Goal: Task Accomplishment & Management: Complete application form

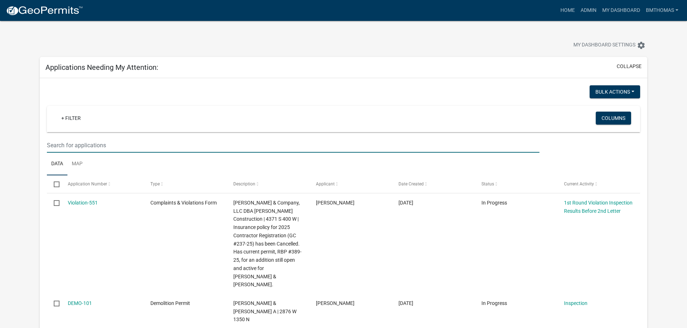
click at [118, 143] on input "text" at bounding box center [293, 145] width 492 height 15
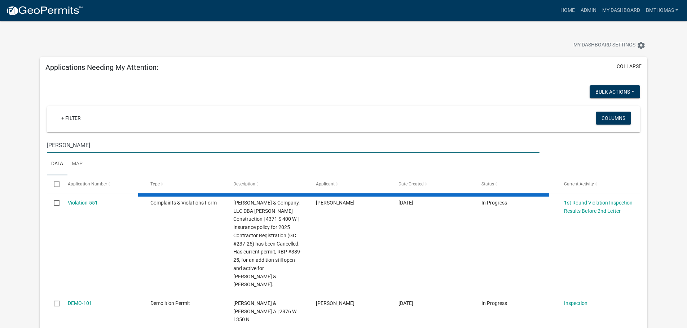
type input "hayes"
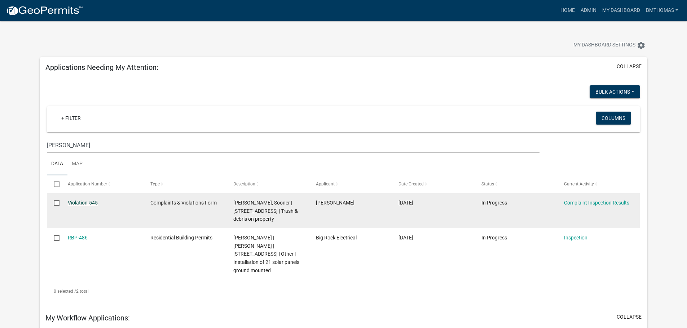
click at [82, 205] on link "Violation-545" at bounding box center [83, 203] width 30 height 6
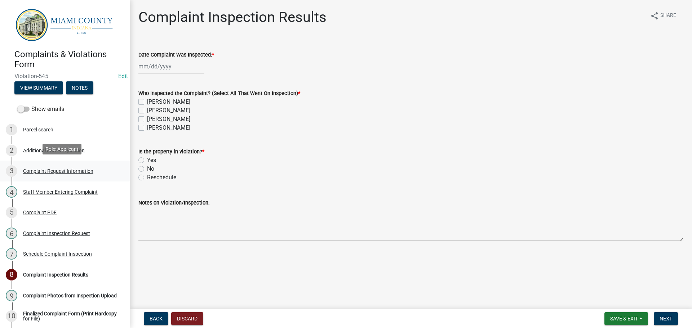
click at [80, 169] on div "Complaint Request Information" at bounding box center [58, 171] width 70 height 5
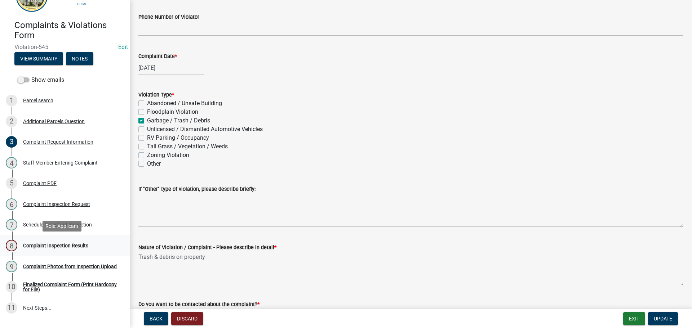
scroll to position [68, 0]
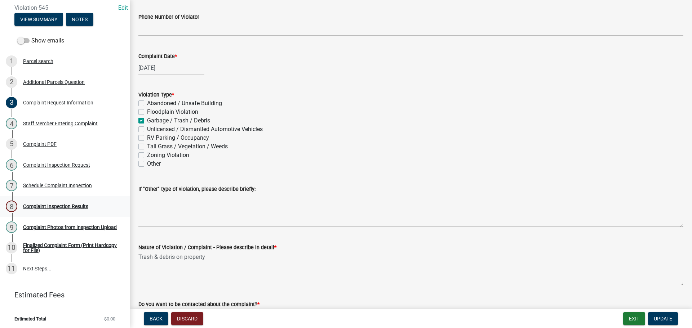
click at [49, 205] on div "Complaint Inspection Results" at bounding box center [55, 206] width 65 height 5
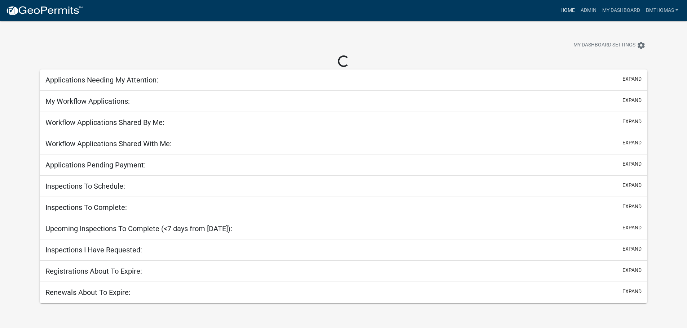
click at [566, 7] on link "Home" at bounding box center [567, 11] width 20 height 14
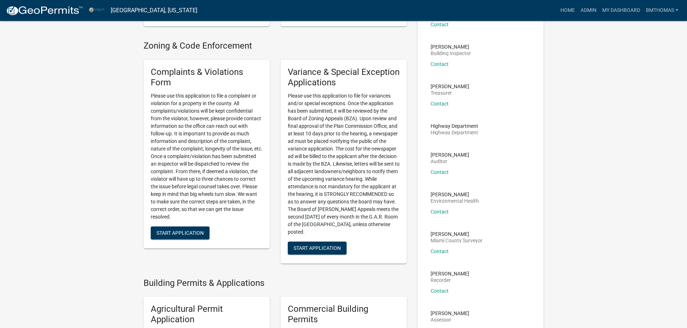
scroll to position [180, 0]
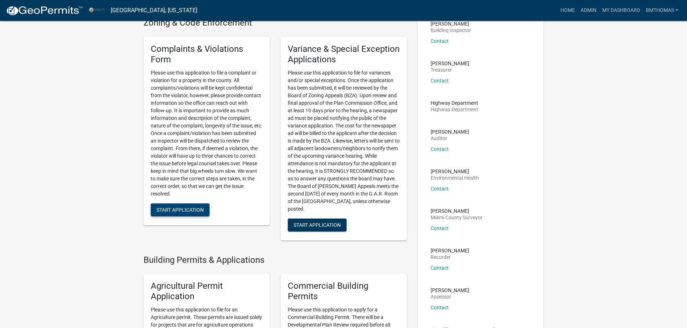
click at [197, 212] on span "Start Application" at bounding box center [179, 210] width 47 height 6
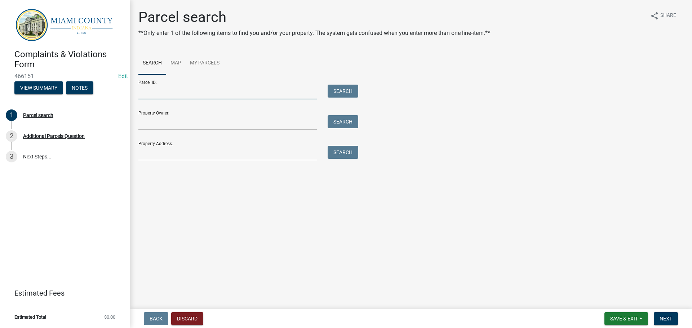
click at [168, 93] on input "Parcel ID:" at bounding box center [227, 92] width 178 height 15
paste input "52-08-24-300-016.000-015"
type input "52-08-24-300-016.000-015"
click at [346, 88] on button "Search" at bounding box center [343, 91] width 31 height 13
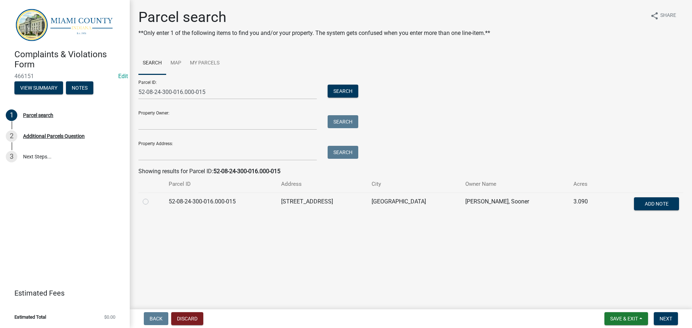
click at [151, 198] on label at bounding box center [151, 198] width 0 height 0
click at [151, 202] on input "radio" at bounding box center [153, 200] width 5 height 5
radio input "true"
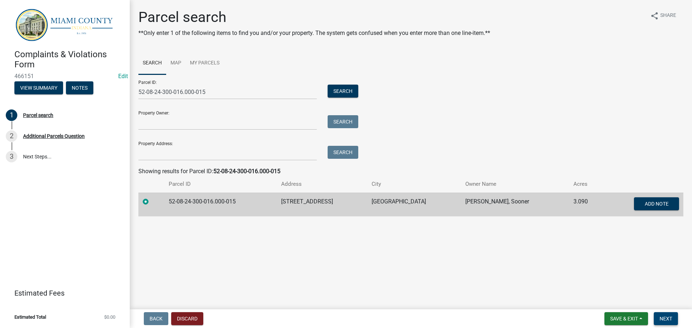
click at [665, 323] on button "Next" at bounding box center [666, 319] width 24 height 13
click at [672, 318] on span "Next" at bounding box center [666, 319] width 13 height 6
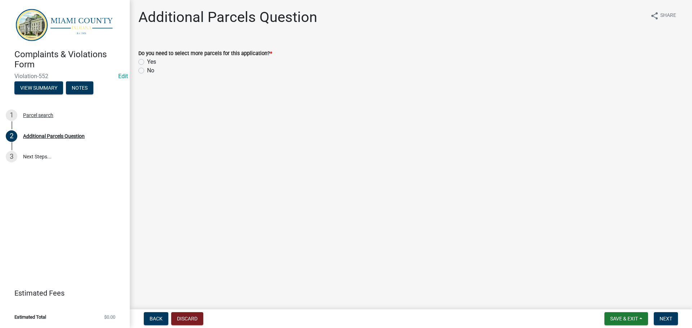
click at [147, 69] on label "No" at bounding box center [150, 70] width 7 height 9
click at [147, 69] on input "No" at bounding box center [149, 68] width 5 height 5
radio input "true"
click at [669, 319] on span "Next" at bounding box center [666, 319] width 13 height 6
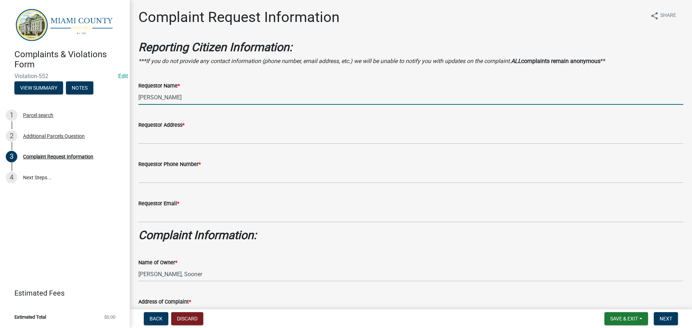
drag, startPoint x: 193, startPoint y: 97, endPoint x: 142, endPoint y: 94, distance: 50.9
click at [142, 94] on input "[PERSON_NAME]" at bounding box center [410, 97] width 545 height 15
type input "B"
type input "MIAMI COUNTY PLAN COMMISSION"
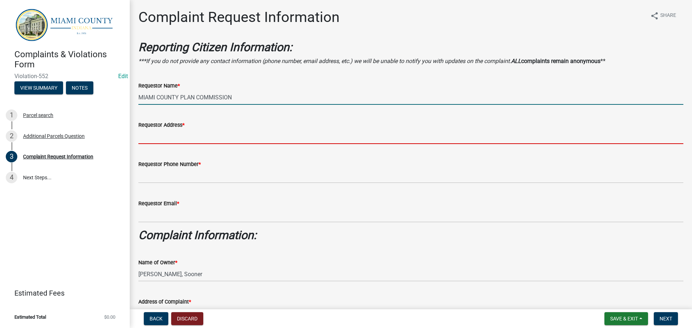
click at [173, 131] on input "Requestor Address *" at bounding box center [410, 136] width 545 height 15
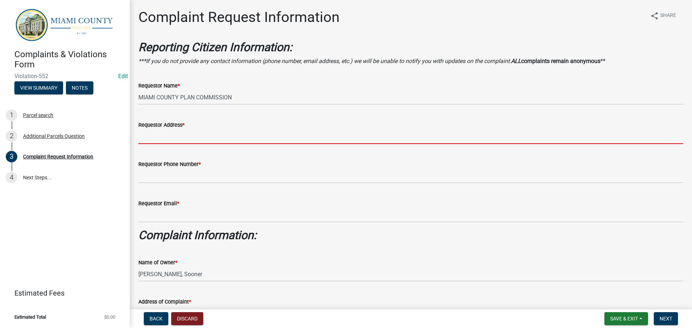
type input "25 N. Broadway"
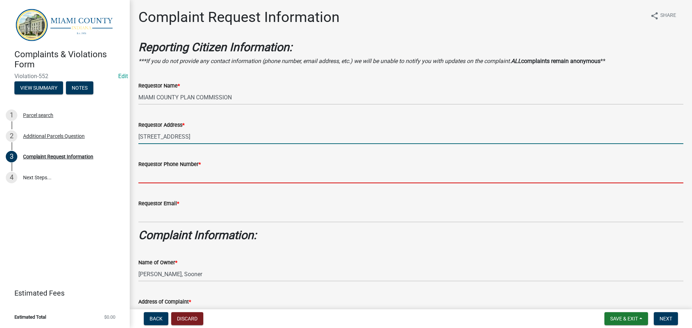
type input "7654723901"
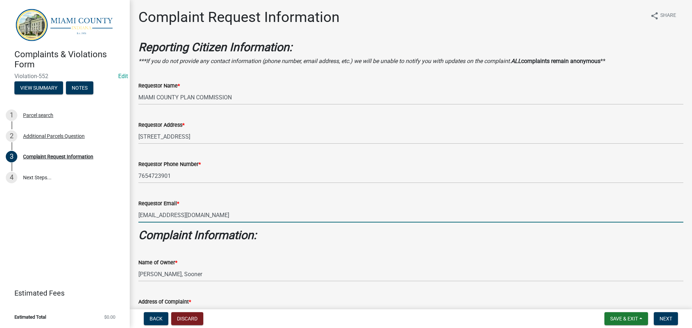
drag, startPoint x: 257, startPoint y: 218, endPoint x: 133, endPoint y: 214, distance: 124.8
type input "nomail@nomail.com"
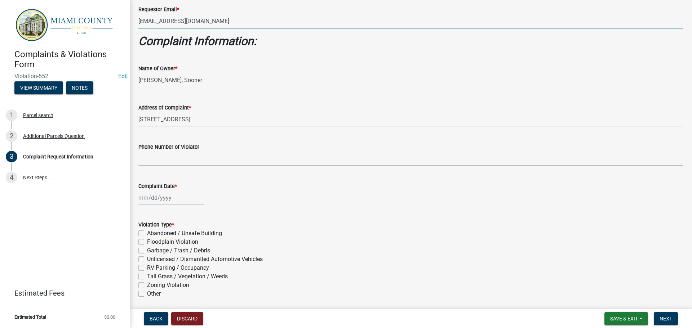
scroll to position [216, 0]
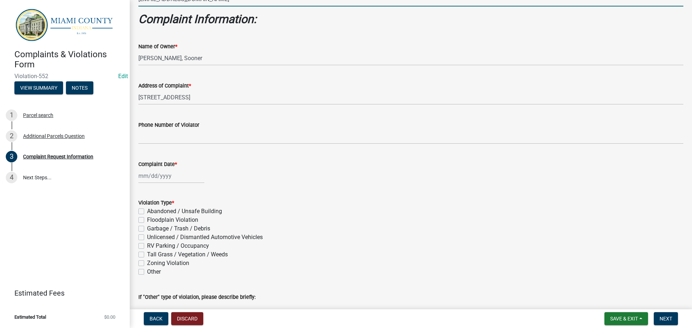
click at [170, 177] on div at bounding box center [171, 176] width 66 height 15
select select "8"
select select "2025"
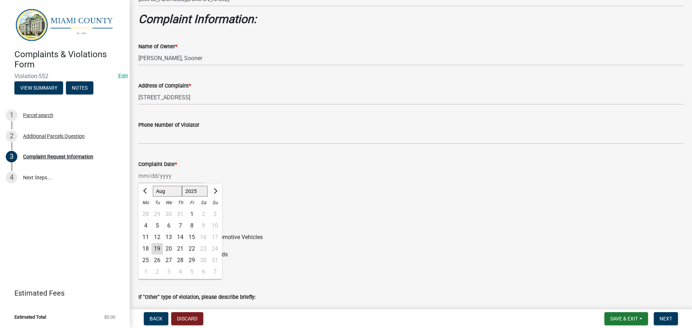
click at [147, 247] on div "18" at bounding box center [146, 249] width 12 height 12
type input "[DATE]"
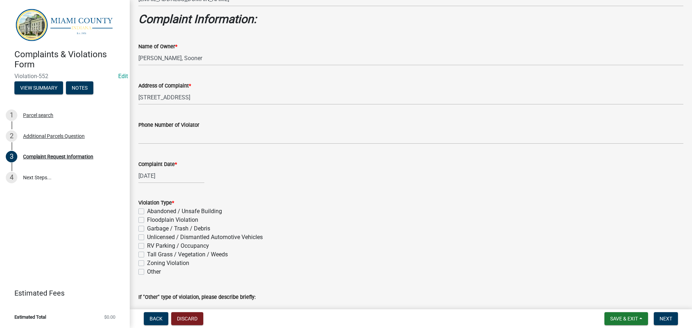
click at [147, 257] on label "Tall Grass / Vegetation / Weeds" at bounding box center [187, 255] width 81 height 9
click at [147, 255] on input "Tall Grass / Vegetation / Weeds" at bounding box center [149, 253] width 5 height 5
checkbox input "true"
checkbox input "false"
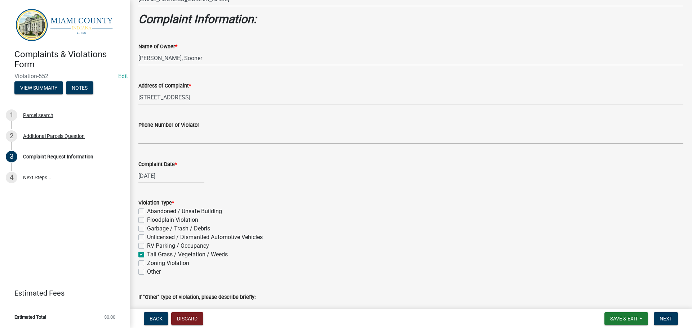
checkbox input "false"
checkbox input "true"
checkbox input "false"
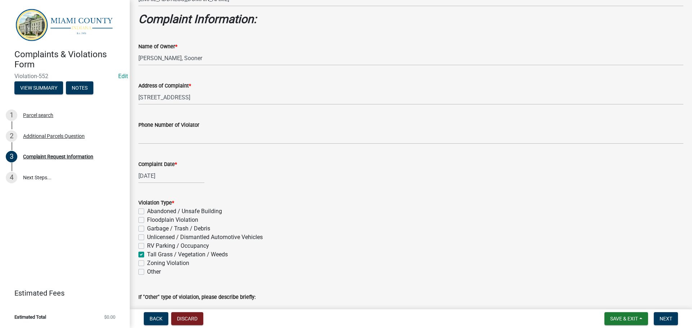
checkbox input "false"
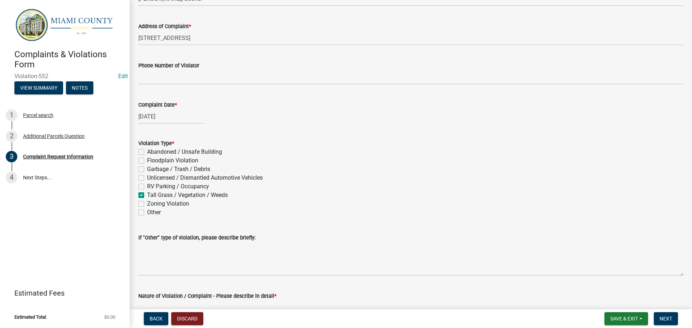
scroll to position [288, 0]
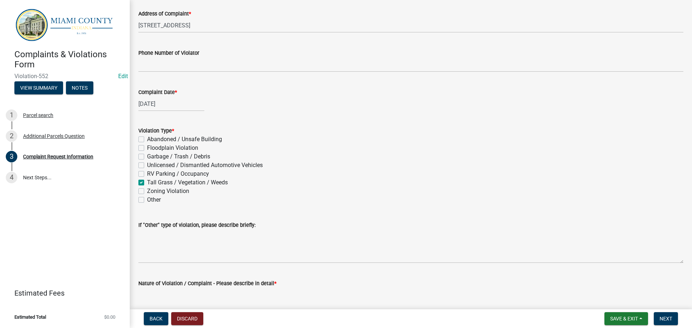
click at [176, 294] on textarea "Nature of Violation / Complaint - Please describe in detail *" at bounding box center [410, 305] width 545 height 34
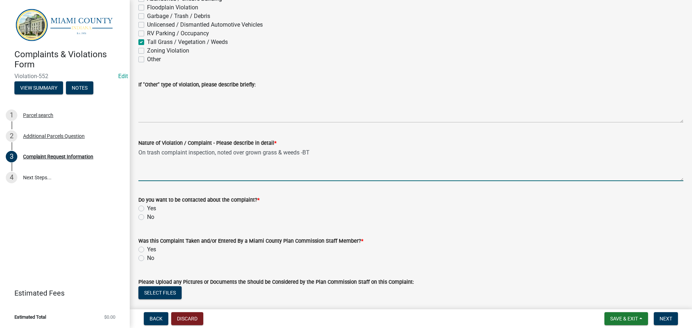
scroll to position [473, 0]
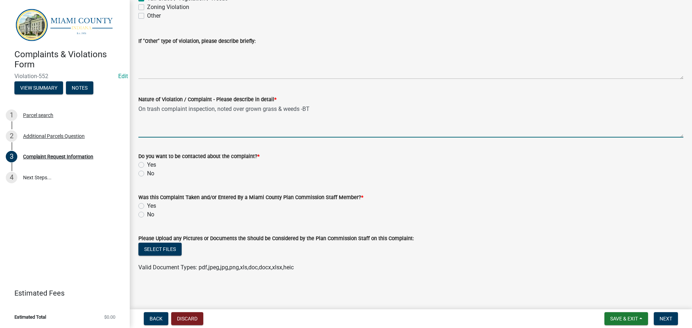
type textarea "On trash complaint inspection, noted over grown grass & weeds -BT"
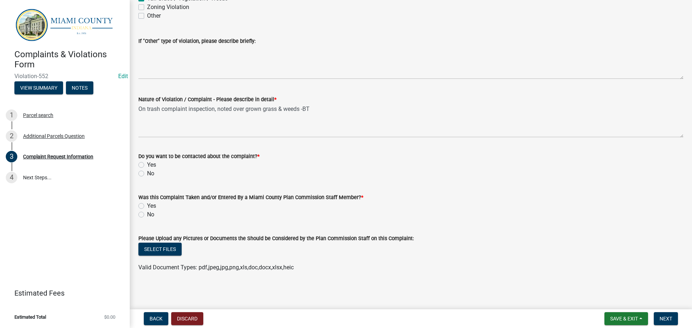
click at [147, 174] on label "No" at bounding box center [150, 173] width 7 height 9
click at [147, 174] on input "No" at bounding box center [149, 171] width 5 height 5
radio input "true"
click at [147, 205] on label "Yes" at bounding box center [151, 206] width 9 height 9
click at [147, 205] on input "Yes" at bounding box center [149, 204] width 5 height 5
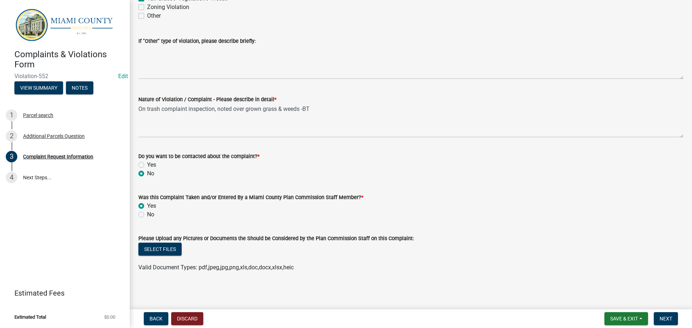
radio input "true"
drag, startPoint x: 673, startPoint y: 315, endPoint x: 673, endPoint y: 319, distance: 4.0
click at [673, 319] on button "Next" at bounding box center [666, 319] width 24 height 13
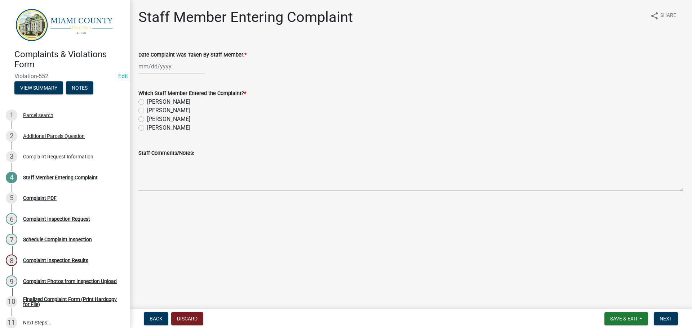
click at [188, 71] on div at bounding box center [171, 66] width 66 height 15
select select "8"
select select "2025"
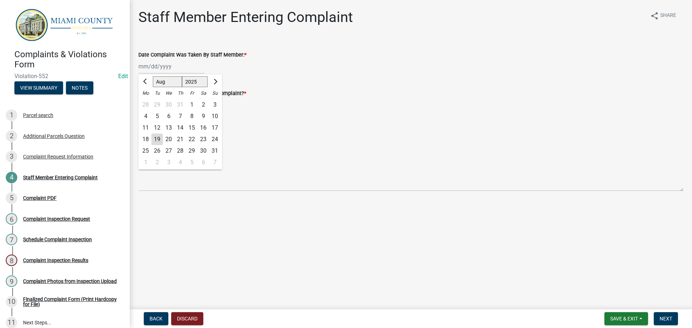
click at [147, 139] on div "18" at bounding box center [146, 140] width 12 height 12
type input "[DATE]"
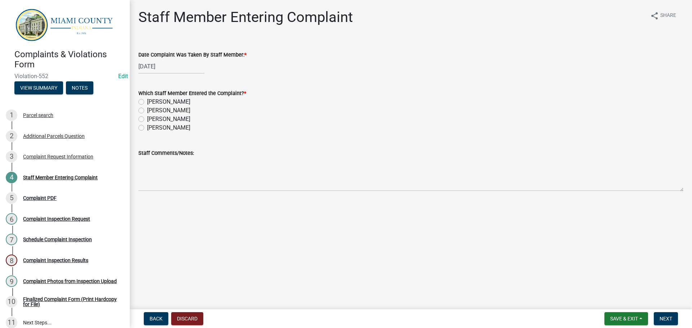
click at [147, 119] on label "[PERSON_NAME]" at bounding box center [168, 119] width 43 height 9
click at [147, 119] on input "[PERSON_NAME]" at bounding box center [149, 117] width 5 height 5
radio input "true"
click at [665, 321] on span "Next" at bounding box center [666, 319] width 13 height 6
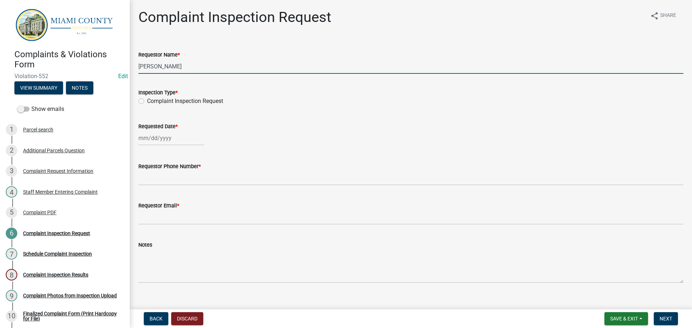
drag, startPoint x: 194, startPoint y: 65, endPoint x: 131, endPoint y: 65, distance: 62.7
click at [131, 65] on div "Complaint Inspection Request share Share Requestor Name * Brooklyn Thomas Inspe…" at bounding box center [411, 152] width 562 height 287
type input "Sooner Hayes"
click at [147, 102] on label "Complaint Inspection Request" at bounding box center [185, 101] width 76 height 9
click at [147, 102] on input "Complaint Inspection Request" at bounding box center [149, 99] width 5 height 5
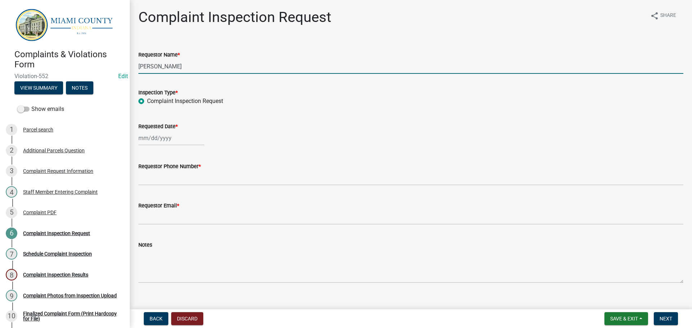
radio input "true"
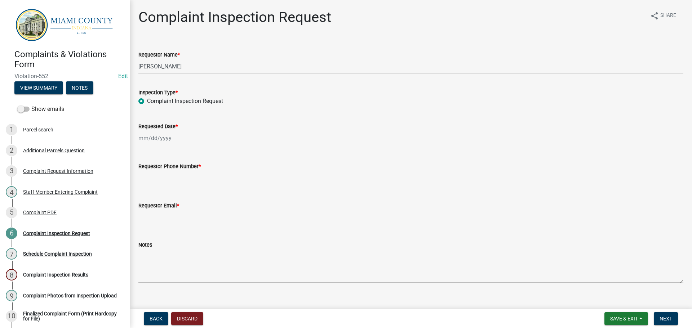
click at [147, 133] on div at bounding box center [171, 138] width 66 height 15
select select "8"
select select "2025"
click at [149, 210] on div "18" at bounding box center [146, 211] width 12 height 12
type input "[DATE]"
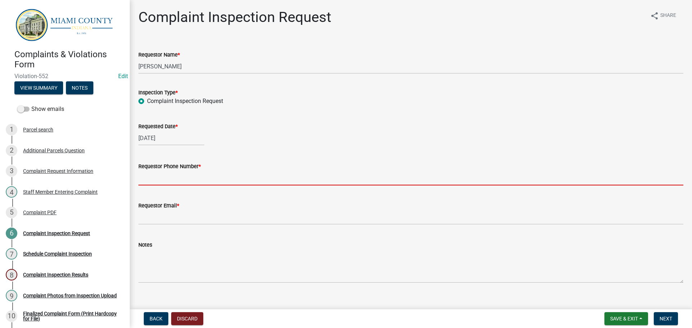
click at [161, 182] on input "Requestor Phone Number *" at bounding box center [410, 178] width 545 height 15
type input "000-000-0000"
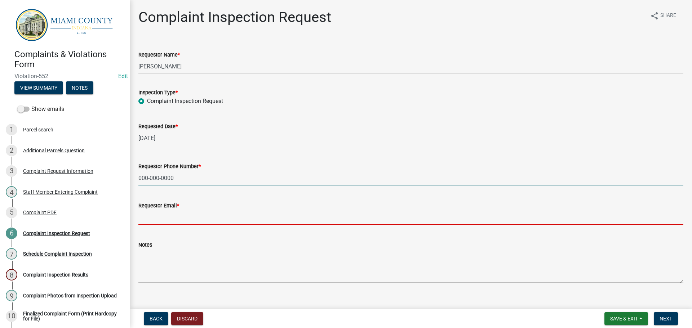
click at [175, 216] on input "Requestor Email *" at bounding box center [410, 217] width 545 height 15
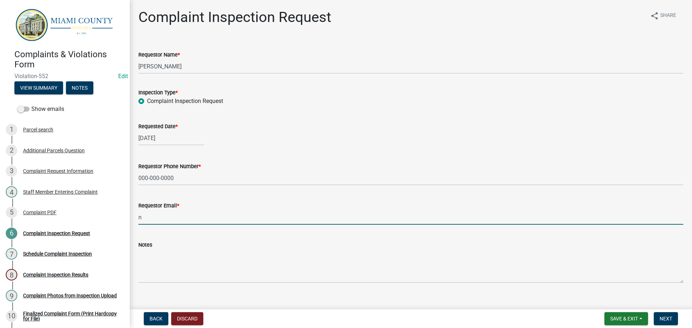
type input "nomail@nomail.com"
click at [670, 319] on span "Next" at bounding box center [666, 319] width 13 height 6
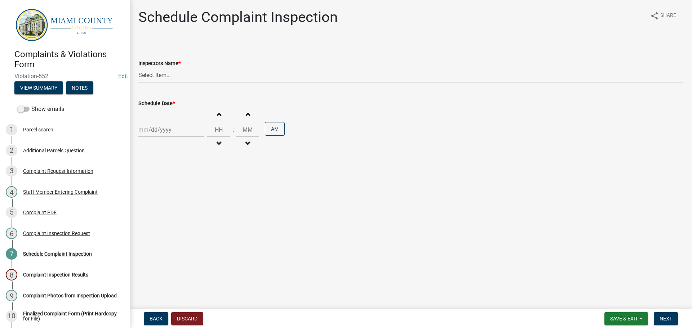
click at [166, 77] on select "Select Item... bmthomas (Brooklyn Thomas) croser (Corey) megangipson (Megan Gip…" at bounding box center [410, 75] width 545 height 15
select select "0324ce59-dc13-463c-88f6-21718b6e040a"
click at [138, 68] on select "Select Item... bmthomas (Brooklyn Thomas) croser (Corey) megangipson (Megan Gip…" at bounding box center [410, 75] width 545 height 15
click at [181, 130] on div at bounding box center [171, 130] width 66 height 15
select select "8"
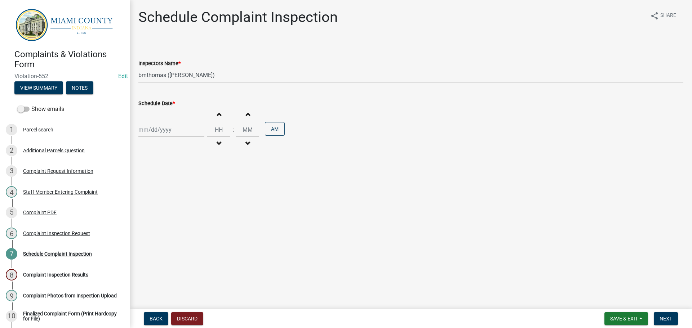
select select "2025"
click at [145, 203] on div "18" at bounding box center [146, 203] width 12 height 12
type input "[DATE]"
drag, startPoint x: 242, startPoint y: 118, endPoint x: 271, endPoint y: 124, distance: 29.4
click at [242, 118] on button "Increment minutes" at bounding box center [247, 114] width 15 height 13
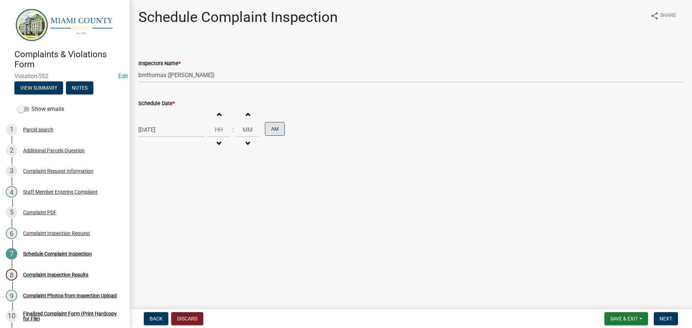
type input "12"
type input "01"
click at [668, 320] on span "Next" at bounding box center [666, 319] width 13 height 6
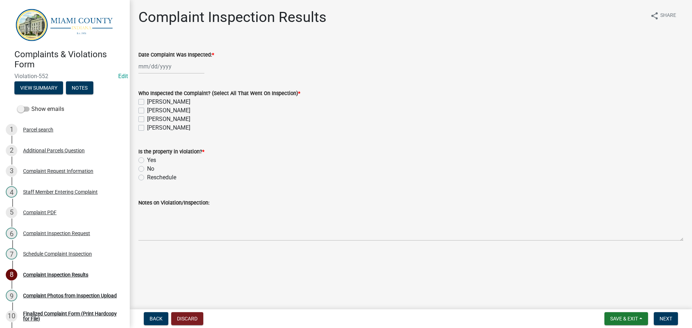
select select "8"
select select "2025"
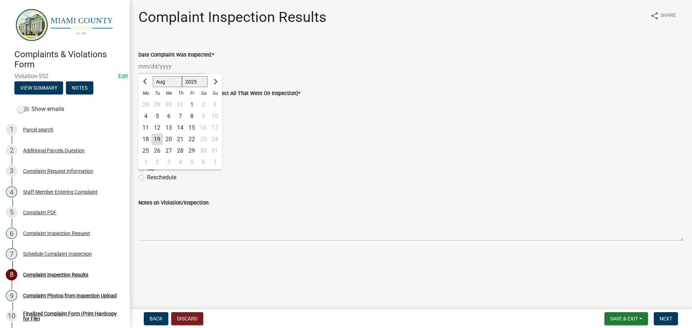
click at [152, 62] on div "Jan Feb Mar Apr May Jun Jul Aug Sep Oct Nov Dec 1525 1526 1527 1528 1529 1530 1…" at bounding box center [171, 66] width 66 height 15
click at [148, 141] on div "18" at bounding box center [146, 140] width 12 height 12
type input "[DATE]"
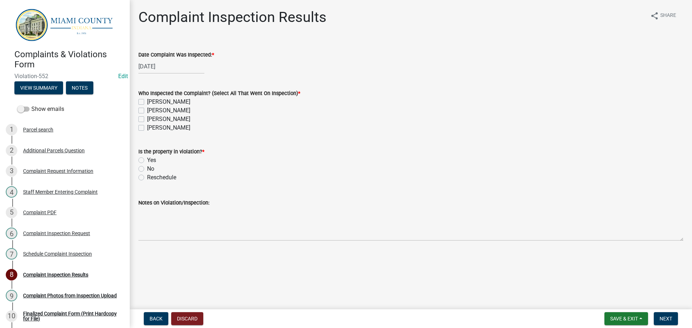
click at [147, 120] on label "[PERSON_NAME]" at bounding box center [168, 119] width 43 height 9
click at [147, 120] on input "[PERSON_NAME]" at bounding box center [149, 117] width 5 height 5
checkbox input "true"
checkbox input "false"
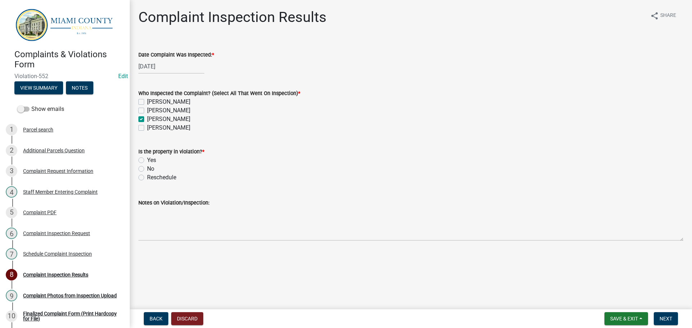
checkbox input "true"
checkbox input "false"
click at [147, 160] on label "Yes" at bounding box center [151, 160] width 9 height 9
click at [147, 160] on input "Yes" at bounding box center [149, 158] width 5 height 5
radio input "true"
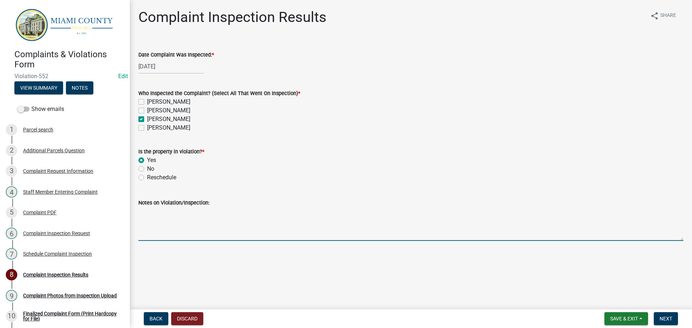
click at [170, 235] on textarea "Notes on Violation/Inspection:" at bounding box center [410, 224] width 545 height 34
type textarea "o"
type textarea "Noted over grown grass & weeds -BT"
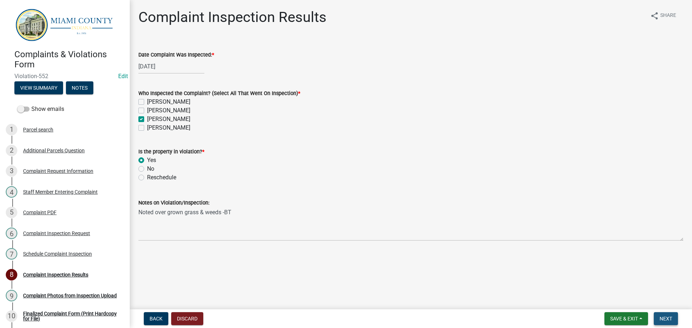
click at [669, 320] on span "Next" at bounding box center [666, 319] width 13 height 6
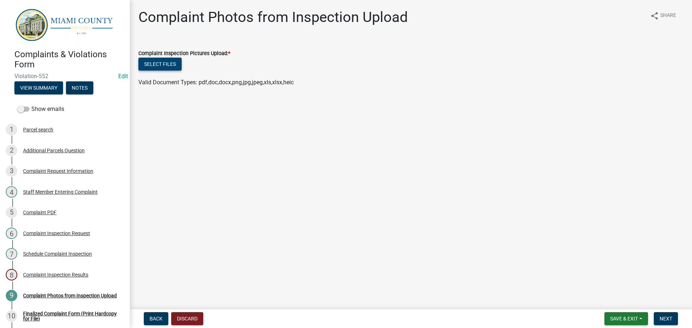
click at [153, 62] on button "Select files" at bounding box center [159, 64] width 43 height 13
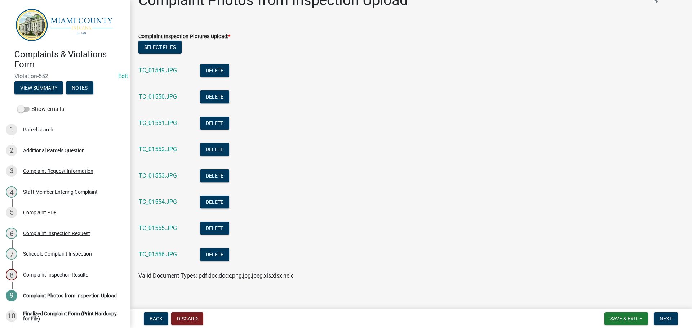
scroll to position [25, 0]
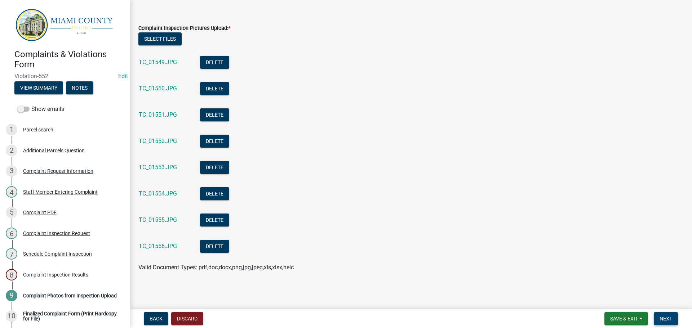
click at [668, 319] on span "Next" at bounding box center [666, 319] width 13 height 6
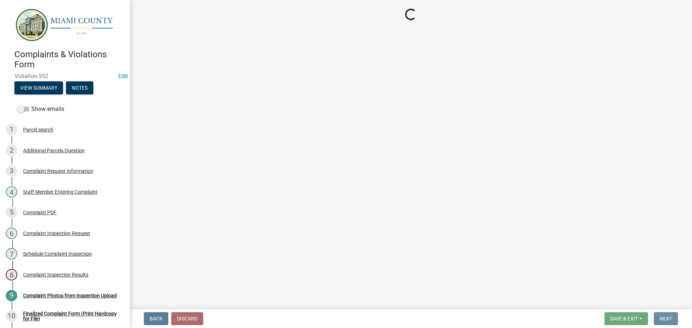
scroll to position [0, 0]
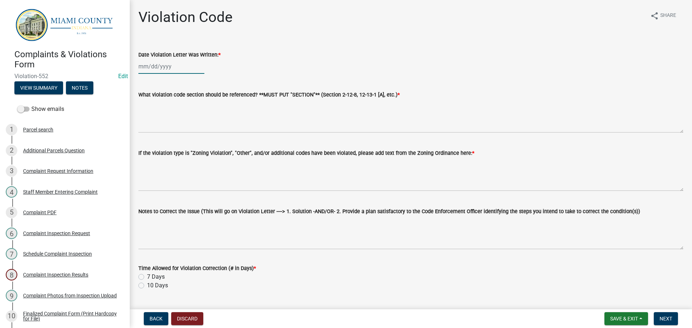
click at [170, 63] on div at bounding box center [171, 66] width 66 height 15
select select "8"
select select "2025"
click at [159, 140] on div "19" at bounding box center [157, 140] width 12 height 12
type input "[DATE]"
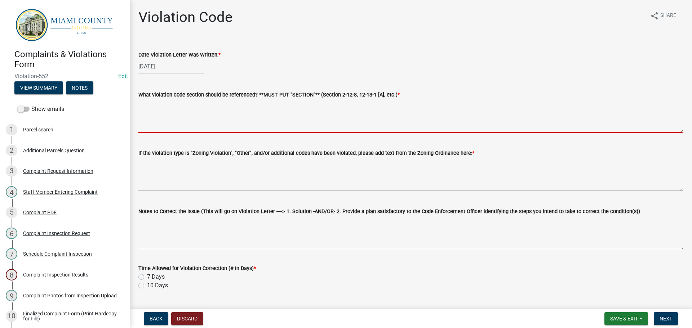
click at [189, 122] on textarea "What violation code section should be referenced? **MUST PUT "SECTION"** (Secti…" at bounding box center [410, 116] width 545 height 34
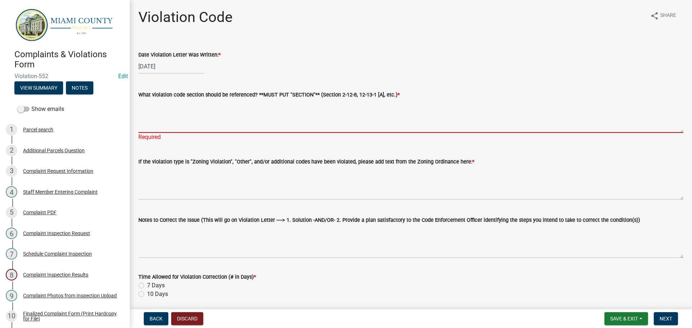
click at [211, 115] on textarea "What violation code section should be referenced? **MUST PUT "SECTION"** (Secti…" at bounding box center [410, 116] width 545 height 34
paste textarea "2-13-4 MISCELLANEOUS RESTRICTIONS (A)(12)"
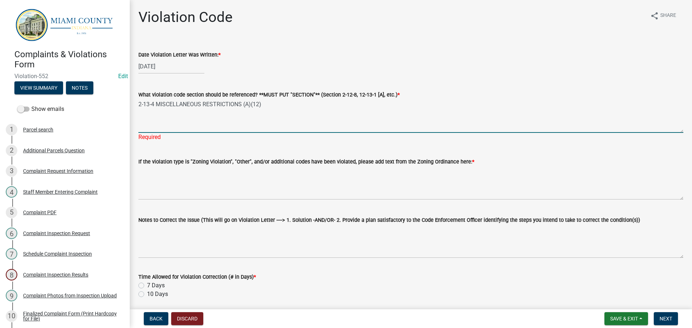
type textarea "2-13-4 MISCELLANEOUS RESTRICTIONS (A)(12)"
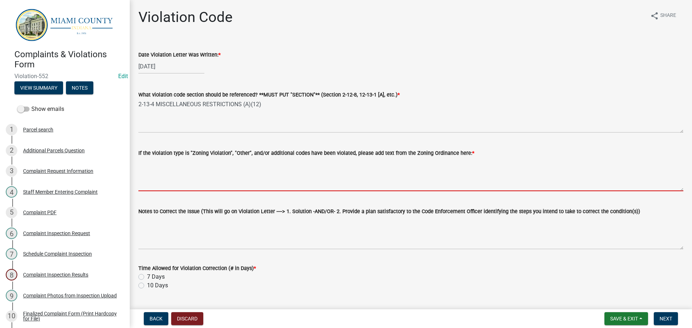
click at [210, 170] on textarea "If the violation type is "Zoning Violation", "Other", and/or additional codes h…" at bounding box center [410, 175] width 545 height 34
paste textarea "[DATE](A)(12):" NOXIOUS WEEDS AND OTHER RANK VEGTATION, INCLUDING, BUT NOT LIMI…"
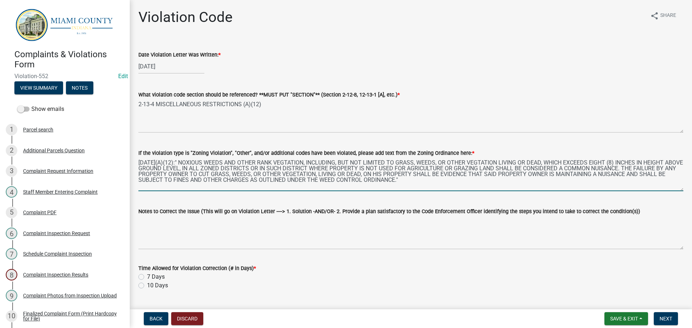
type textarea "[DATE](A)(12):" NOXIOUS WEEDS AND OTHER RANK VEGTATION, INCLUDING, BUT NOT LIMI…"
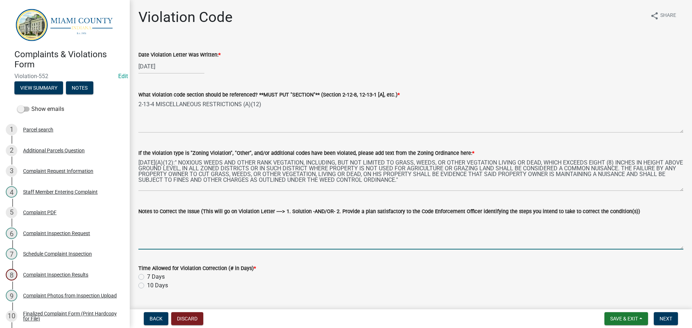
click at [250, 226] on textarea "Notes to Correct the Issue (This will go on Violation Letter ----> 1. Solution …" at bounding box center [410, 233] width 545 height 34
paste textarea "1. Trim and clean-up tall grass and noxious weeds to a height of less than eigh…"
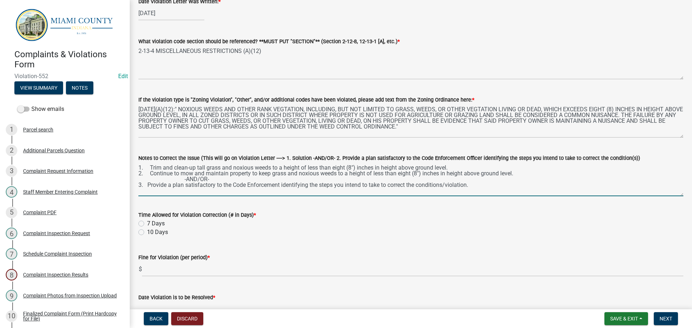
scroll to position [72, 0]
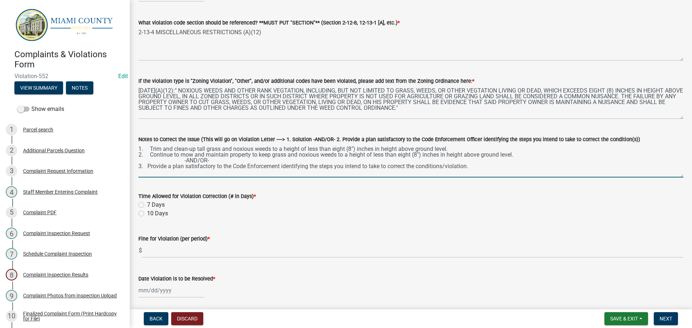
type textarea "1. Trim and clean-up tall grass and noxious weeds to a height of less than eigh…"
click at [147, 204] on label "7 Days" at bounding box center [156, 205] width 18 height 9
click at [147, 204] on input "7 Days" at bounding box center [149, 203] width 5 height 5
radio input "true"
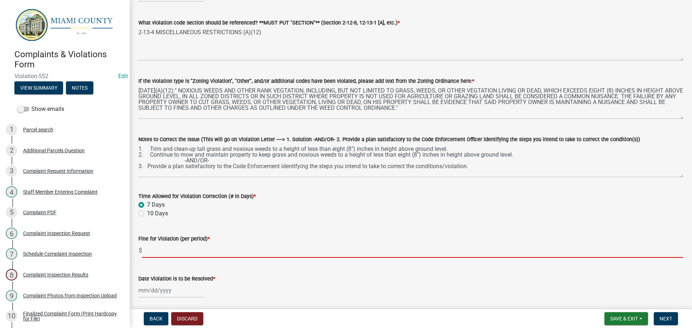
click at [156, 247] on input "text" at bounding box center [412, 250] width 541 height 15
type input "100"
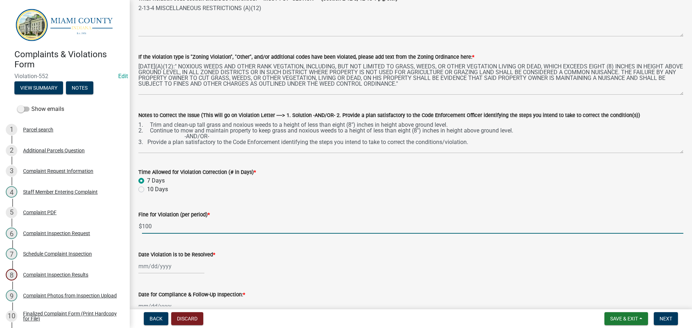
scroll to position [108, 0]
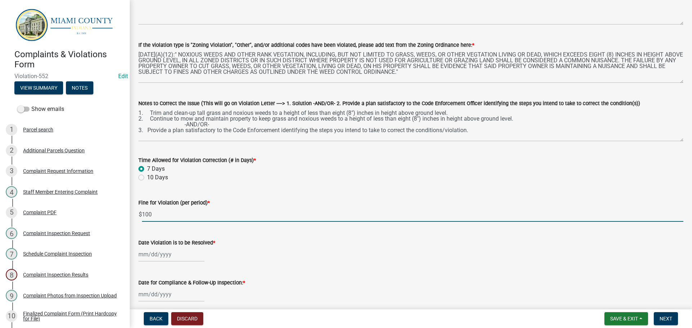
click at [174, 256] on div at bounding box center [171, 254] width 66 height 15
select select "8"
select select "2025"
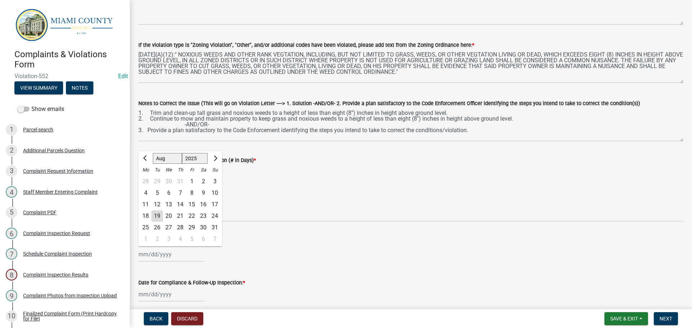
click at [156, 228] on div "26" at bounding box center [157, 228] width 12 height 12
type input "[DATE]"
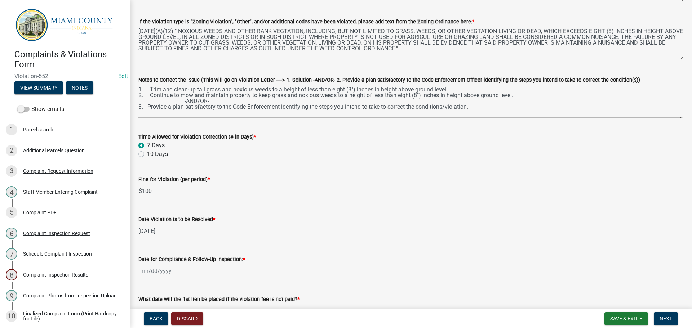
scroll to position [144, 0]
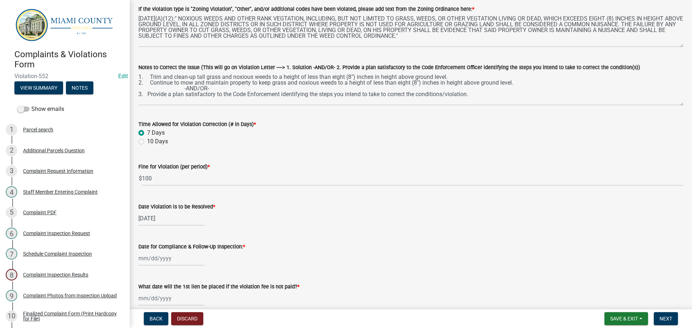
select select "8"
select select "2025"
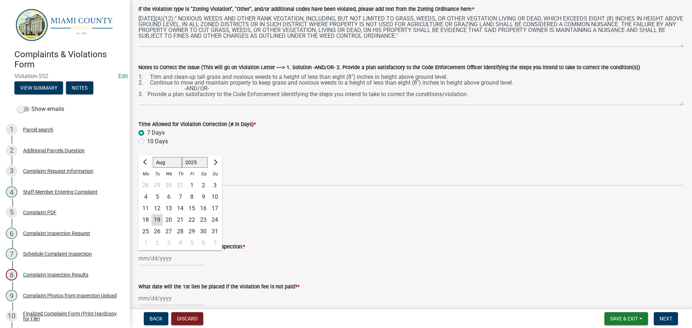
click at [178, 259] on div "Jan Feb Mar Apr May Jun Jul Aug Sep Oct Nov Dec 1525 1526 1527 1528 1529 1530 1…" at bounding box center [171, 258] width 66 height 15
click at [155, 232] on div "26" at bounding box center [157, 232] width 12 height 12
type input "[DATE]"
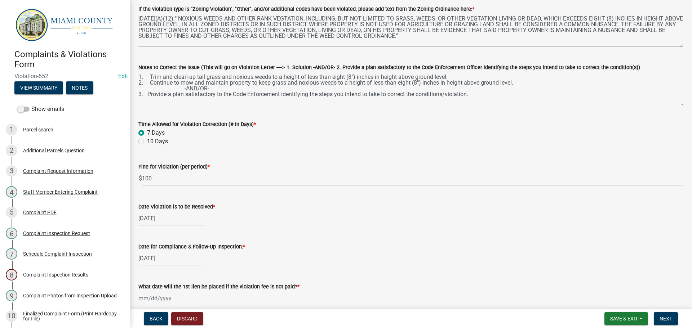
click at [164, 262] on div "[DATE]" at bounding box center [171, 258] width 66 height 15
select select "8"
select select "2025"
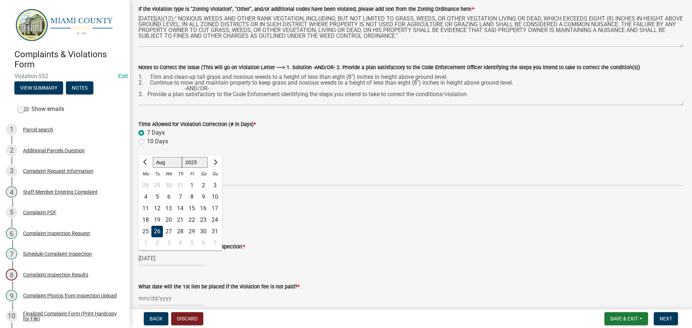
click at [168, 230] on div "27" at bounding box center [169, 232] width 12 height 12
type input "[DATE]"
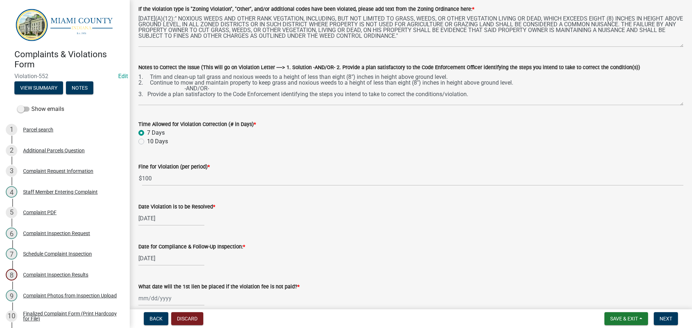
click at [290, 260] on div "[DATE]" at bounding box center [410, 258] width 545 height 15
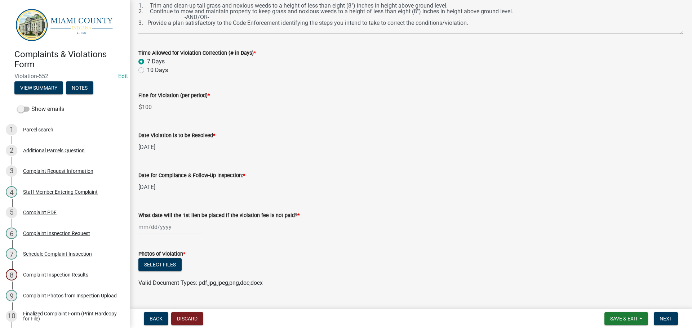
scroll to position [216, 0]
click at [159, 225] on div at bounding box center [171, 226] width 66 height 15
select select "8"
select select "2025"
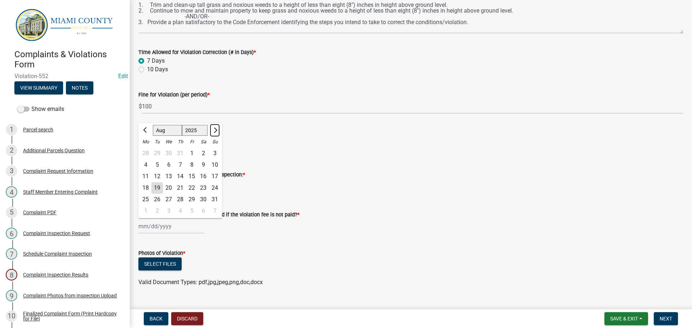
click at [217, 131] on button "Next month" at bounding box center [215, 131] width 9 height 12
select select "9"
click at [202, 190] on div "27" at bounding box center [204, 188] width 12 height 12
type input "[DATE]"
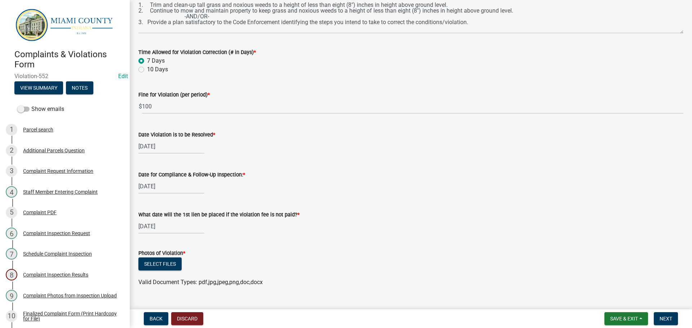
click at [351, 238] on wm-data-entity-input "What date will the 1st lien be placed if the violation fee is not paid? * 09/27…" at bounding box center [410, 220] width 545 height 40
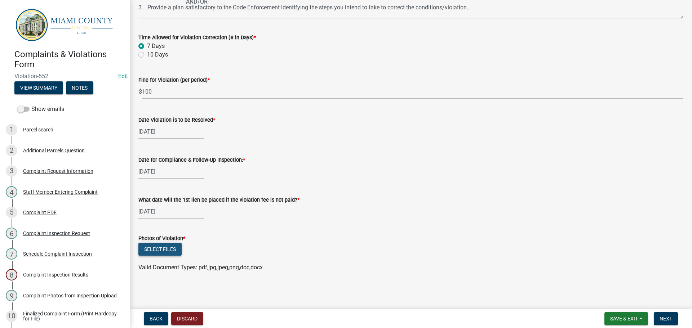
click at [149, 250] on button "Select files" at bounding box center [159, 249] width 43 height 13
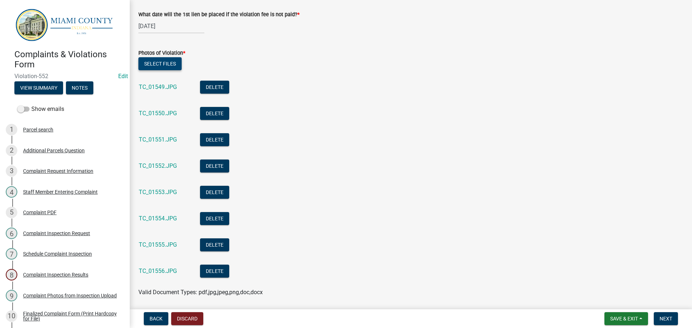
scroll to position [442, 0]
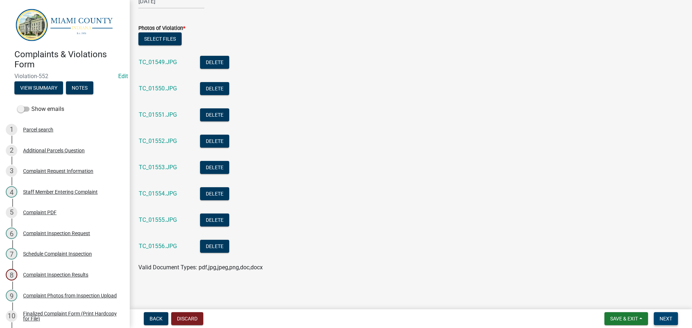
click at [671, 324] on button "Next" at bounding box center [666, 319] width 24 height 13
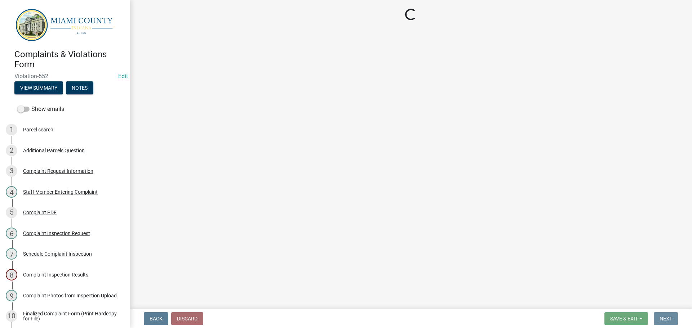
scroll to position [0, 0]
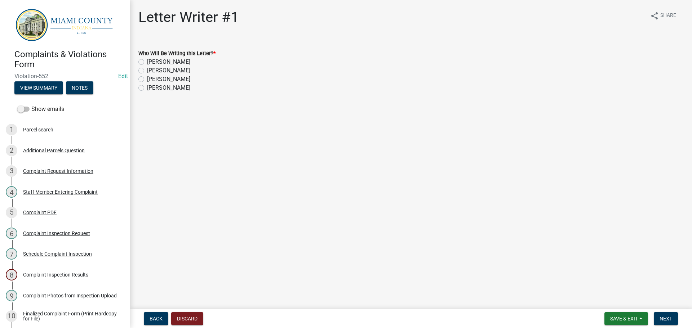
click at [147, 80] on label "[PERSON_NAME]" at bounding box center [168, 79] width 43 height 9
click at [147, 80] on input "[PERSON_NAME]" at bounding box center [149, 77] width 5 height 5
radio input "true"
click at [669, 318] on span "Next" at bounding box center [666, 319] width 13 height 6
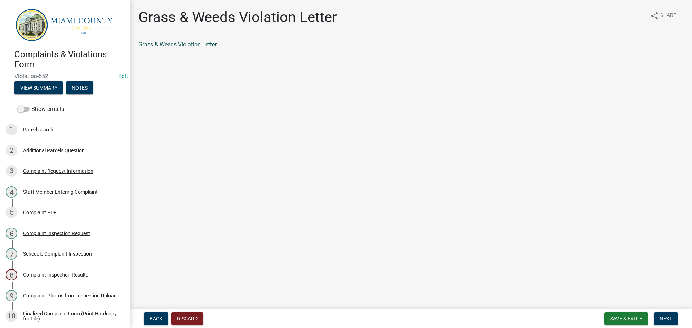
click at [182, 47] on link "Grass & Weeds Violation Letter" at bounding box center [177, 44] width 78 height 7
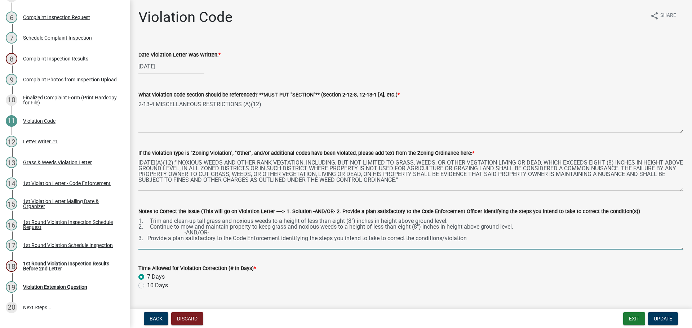
scroll to position [36, 0]
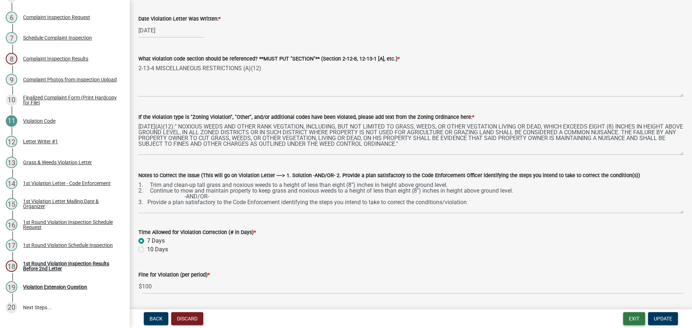
click at [640, 320] on button "Exit" at bounding box center [634, 319] width 22 height 13
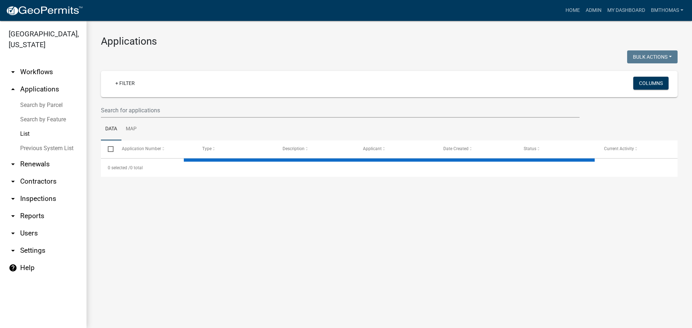
select select "3: 100"
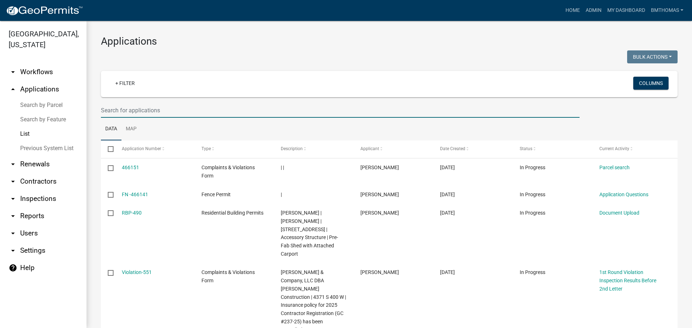
click at [183, 112] on input "text" at bounding box center [340, 110] width 479 height 15
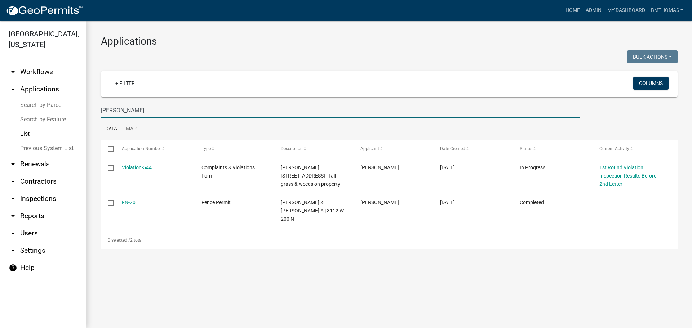
type input "[PERSON_NAME]"
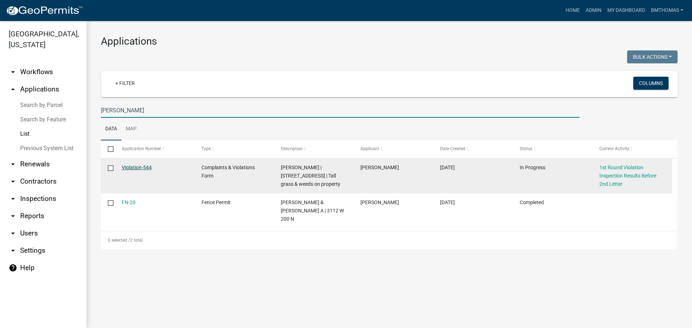
click at [139, 166] on link "Violation-544" at bounding box center [137, 168] width 30 height 6
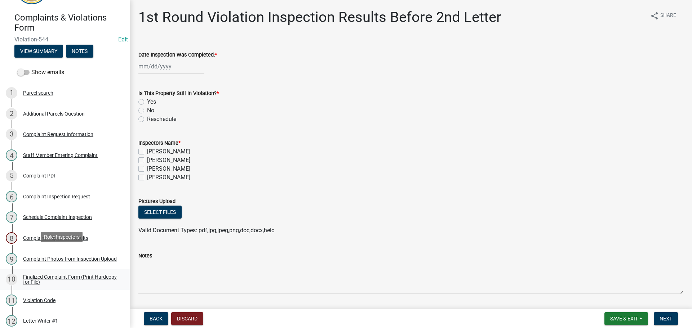
scroll to position [108, 0]
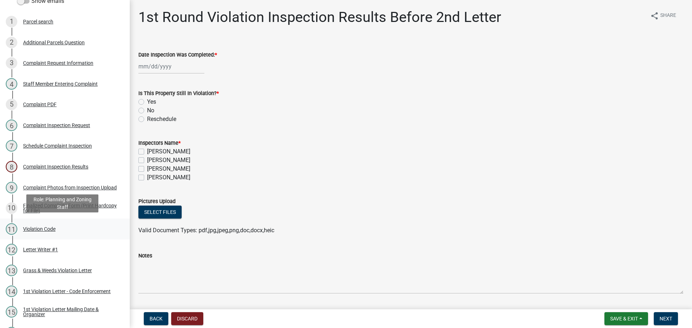
click at [47, 227] on div "Violation Code" at bounding box center [39, 229] width 32 height 5
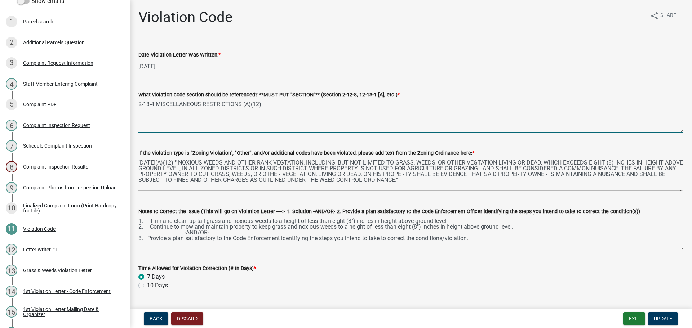
drag, startPoint x: 267, startPoint y: 102, endPoint x: 132, endPoint y: 100, distance: 135.9
click at [132, 100] on div "Violation Code share Share Date Violation Letter Was Written: * [DATE] What vio…" at bounding box center [411, 315] width 562 height 613
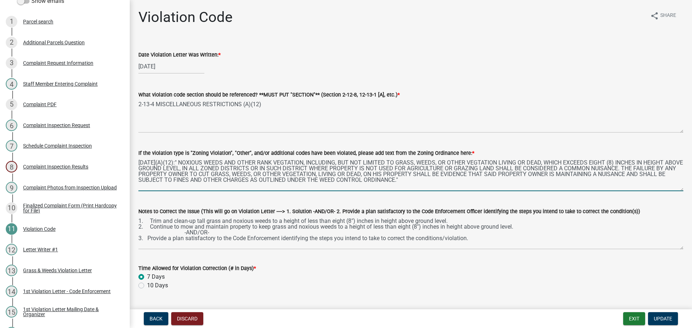
drag, startPoint x: 428, startPoint y: 182, endPoint x: 137, endPoint y: 163, distance: 292.2
click at [137, 163] on div "If the violation type is "Zoning Violation", "Other", and/or additional codes h…" at bounding box center [411, 165] width 556 height 53
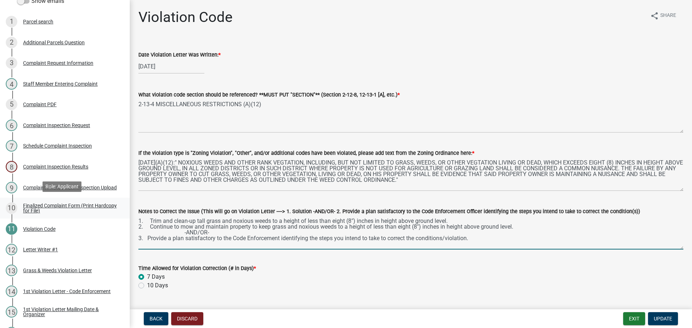
drag, startPoint x: 484, startPoint y: 240, endPoint x: 121, endPoint y: 214, distance: 363.9
click at [121, 214] on div "Complaints & Violations Form Violation-544 Edit View Summary Notes Show emails …" at bounding box center [346, 164] width 692 height 328
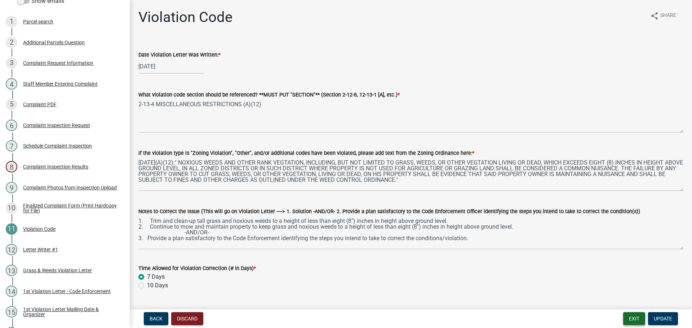
click at [629, 320] on button "Exit" at bounding box center [634, 319] width 22 height 13
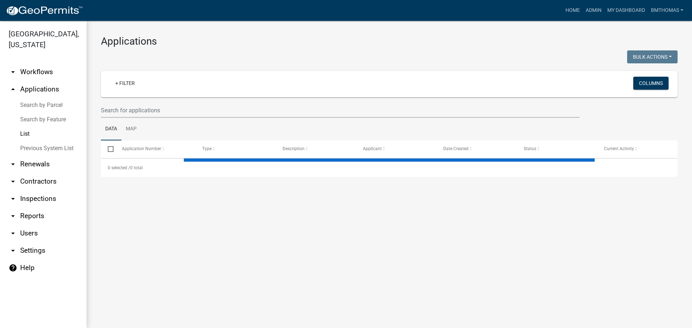
select select "3: 100"
